Goal: Navigation & Orientation: Find specific page/section

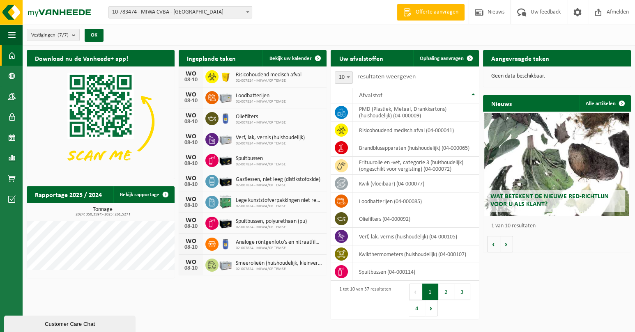
click at [212, 7] on span "10-783474 - MIWA CVBA - [GEOGRAPHIC_DATA]" at bounding box center [180, 12] width 143 height 11
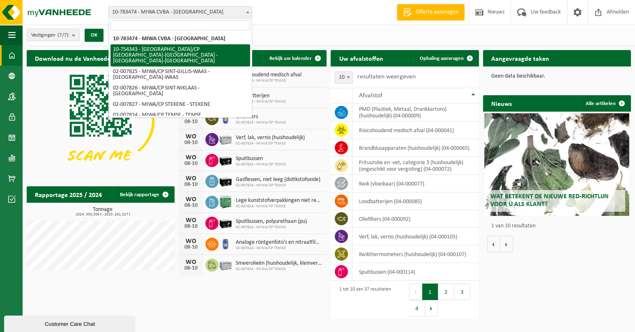
select select "27802"
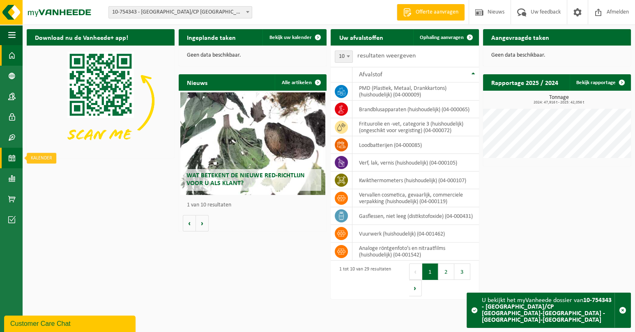
click at [8, 161] on span at bounding box center [11, 158] width 7 height 21
